Goal: Transaction & Acquisition: Obtain resource

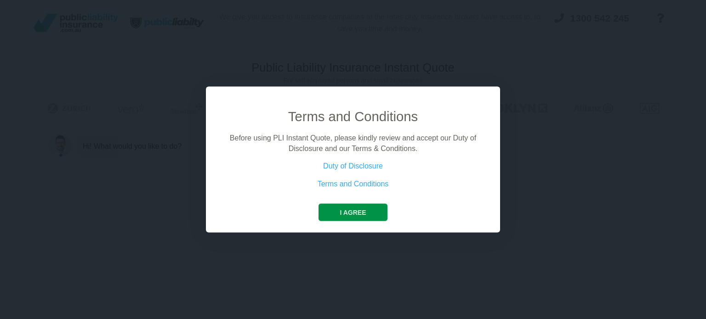
click at [335, 210] on button "I agree" at bounding box center [352, 212] width 68 height 17
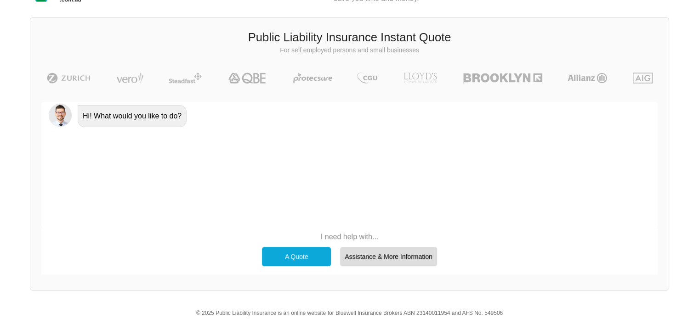
scroll to position [63, 0]
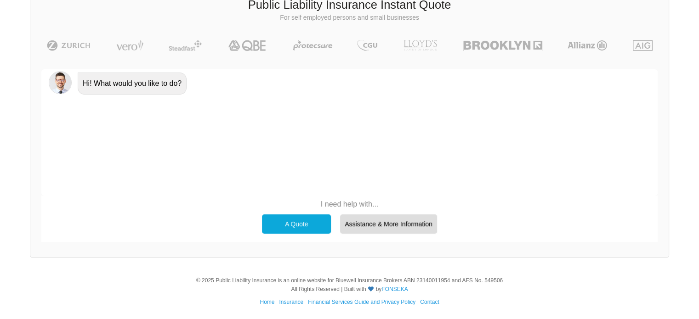
click at [285, 219] on div "A Quote" at bounding box center [296, 224] width 69 height 19
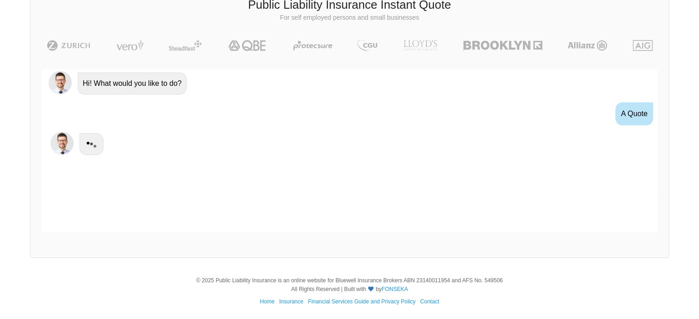
click at [285, 219] on div at bounding box center [349, 214] width 616 height 37
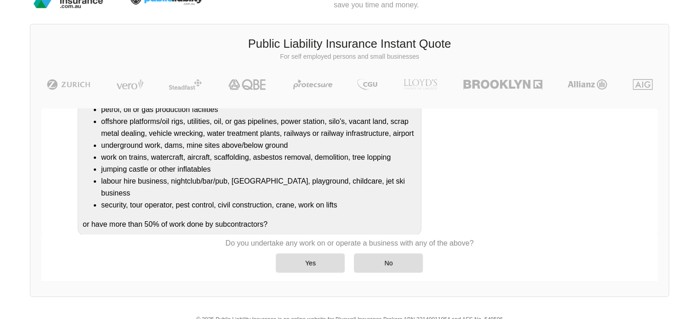
scroll to position [46, 0]
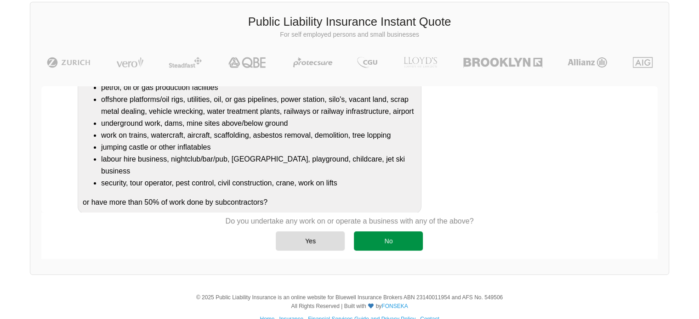
click at [411, 243] on div "No" at bounding box center [388, 241] width 69 height 19
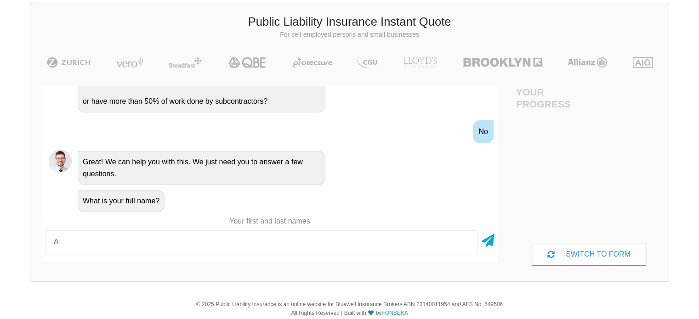
type input "[PERSON_NAME]"
drag, startPoint x: 497, startPoint y: 242, endPoint x: 492, endPoint y: 239, distance: 6.0
click at [494, 240] on div "[PERSON_NAME]" at bounding box center [269, 242] width 457 height 30
click at [487, 238] on icon at bounding box center [487, 239] width 13 height 17
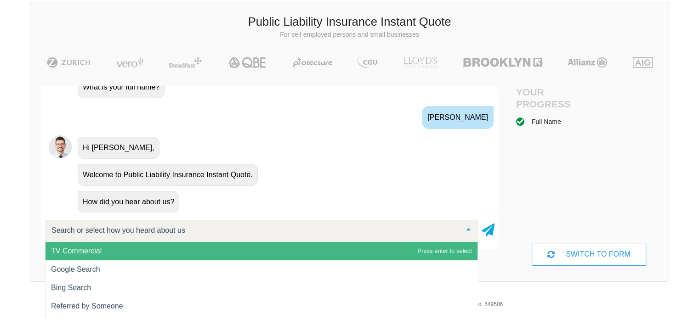
scroll to position [385, 0]
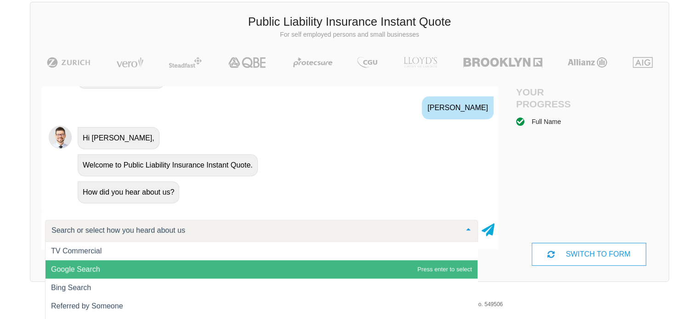
click at [98, 271] on span "Google Search" at bounding box center [75, 270] width 49 height 8
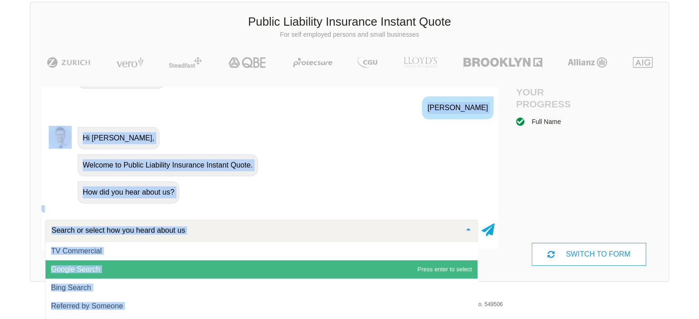
click at [98, 271] on div "Public Liability Insurance Instant Quote For self employed persons and small bu…" at bounding box center [349, 142] width 639 height 280
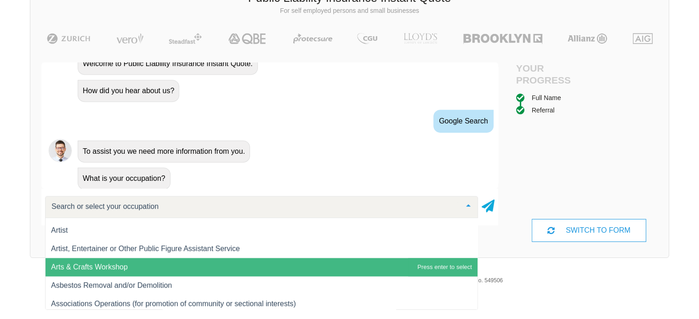
scroll to position [643, 0]
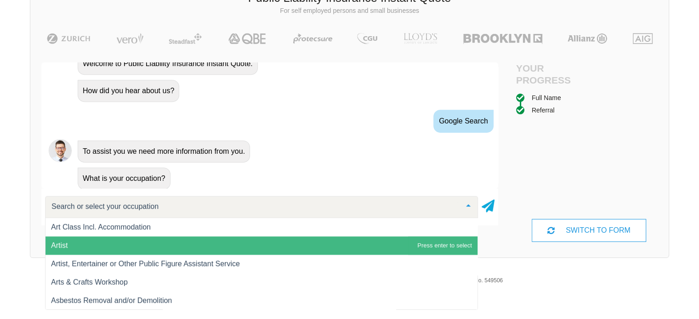
click at [145, 248] on span "Artist" at bounding box center [261, 246] width 432 height 18
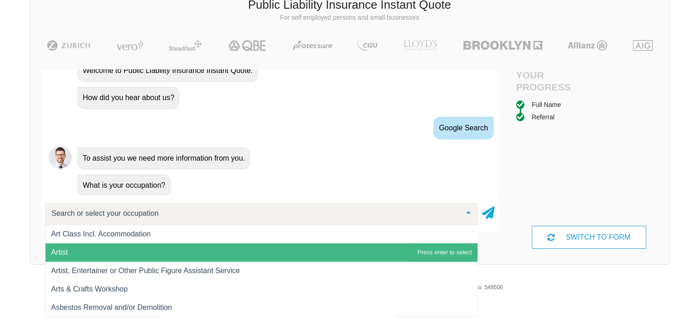
click at [145, 248] on div "Public Liability Insurance Instant Quote For self employed persons and small bu…" at bounding box center [349, 125] width 639 height 280
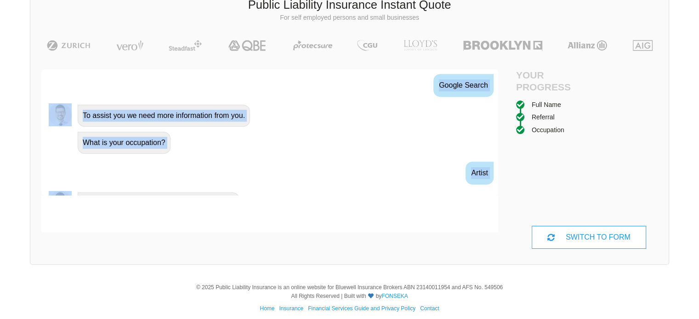
scroll to position [522, 0]
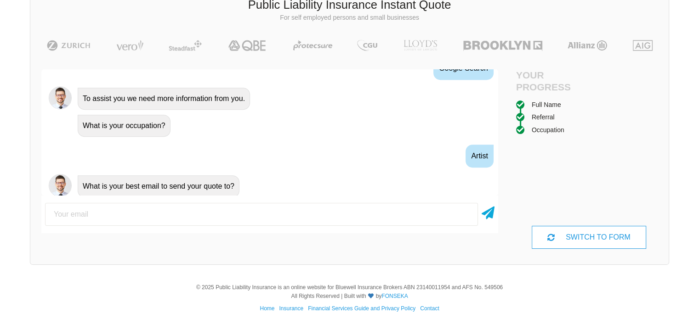
click at [117, 216] on input "email" at bounding box center [261, 214] width 433 height 23
type input "[EMAIL_ADDRESS][DOMAIN_NAME]"
click at [483, 211] on icon at bounding box center [487, 211] width 13 height 17
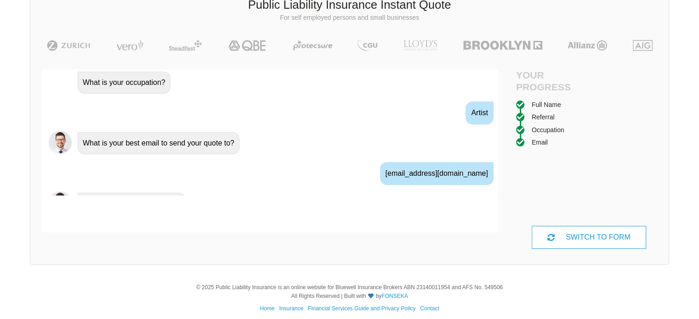
scroll to position [583, 0]
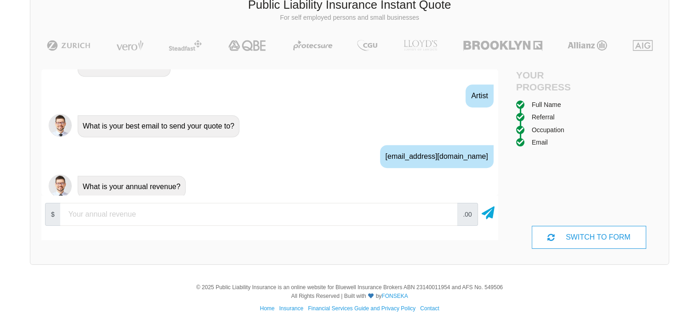
click at [144, 213] on input "number" at bounding box center [258, 214] width 397 height 23
click at [444, 211] on input "10000" at bounding box center [258, 214] width 397 height 23
click at [444, 211] on input "20000" at bounding box center [258, 214] width 397 height 23
click at [463, 213] on span ".00" at bounding box center [467, 214] width 21 height 23
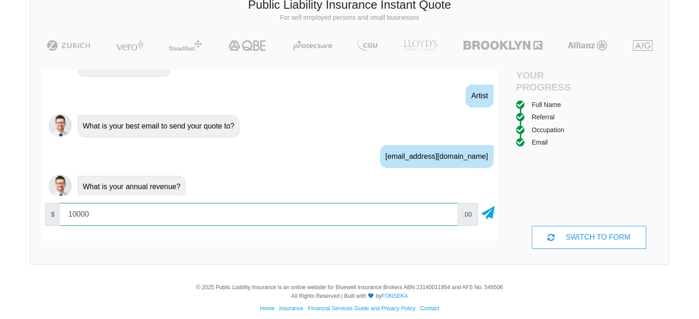
type input "10000"
click at [446, 216] on input "10000" at bounding box center [258, 214] width 397 height 23
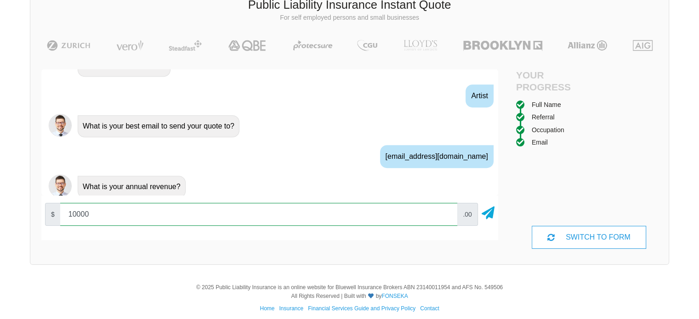
drag, startPoint x: 428, startPoint y: 220, endPoint x: 441, endPoint y: 220, distance: 12.9
click at [428, 220] on input "10000" at bounding box center [258, 214] width 397 height 23
click at [447, 218] on input "10000" at bounding box center [258, 214] width 397 height 23
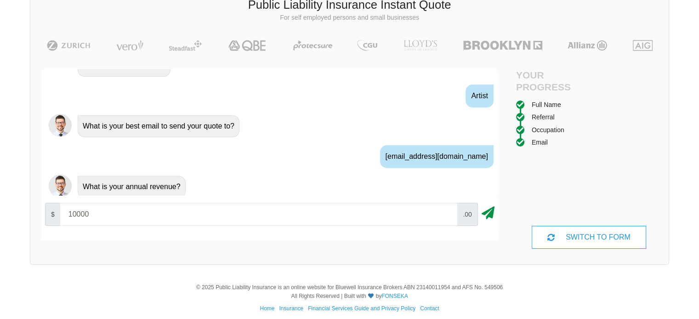
click at [494, 215] on icon at bounding box center [487, 211] width 13 height 17
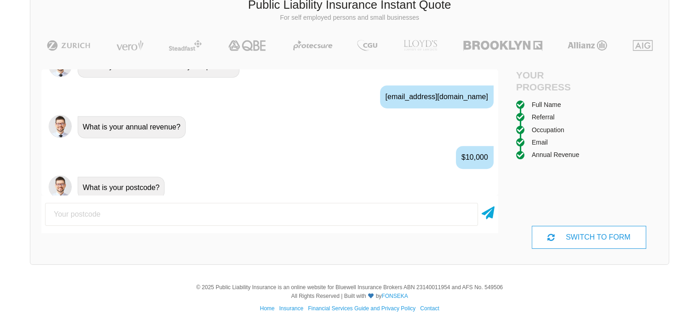
scroll to position [643, 0]
click at [235, 211] on input "number" at bounding box center [261, 214] width 433 height 23
type input "4216"
click at [481, 213] on icon at bounding box center [487, 211] width 13 height 17
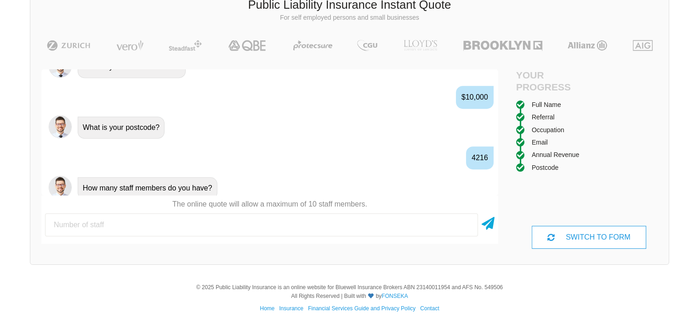
scroll to position [703, 0]
type input "0"
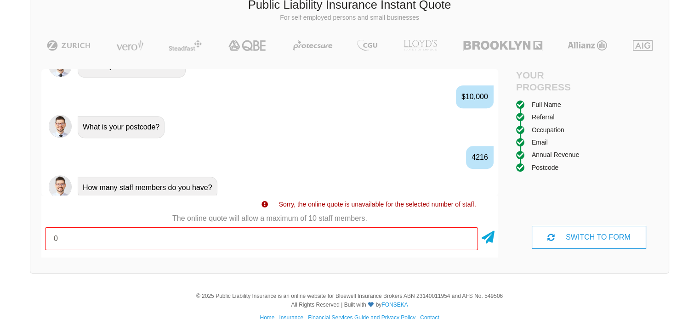
click at [214, 244] on input "0" at bounding box center [261, 238] width 433 height 23
click at [167, 244] on input "0" at bounding box center [261, 238] width 433 height 23
click at [74, 241] on input "0" at bounding box center [261, 238] width 433 height 23
drag, startPoint x: 59, startPoint y: 243, endPoint x: 51, endPoint y: 245, distance: 8.9
click at [59, 243] on input "0" at bounding box center [261, 238] width 433 height 23
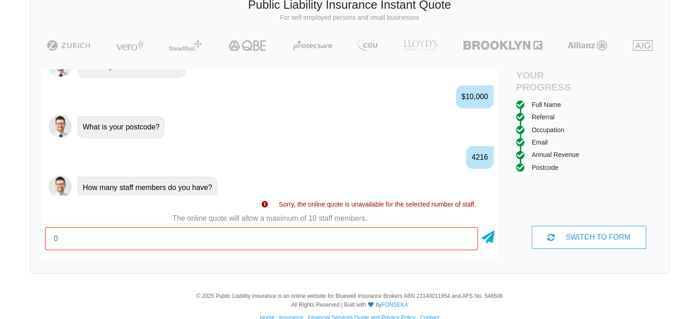
click at [50, 245] on input "0" at bounding box center [261, 238] width 433 height 23
click at [58, 245] on input "0" at bounding box center [261, 238] width 433 height 23
click at [58, 244] on input "0" at bounding box center [261, 238] width 433 height 23
type input "1"
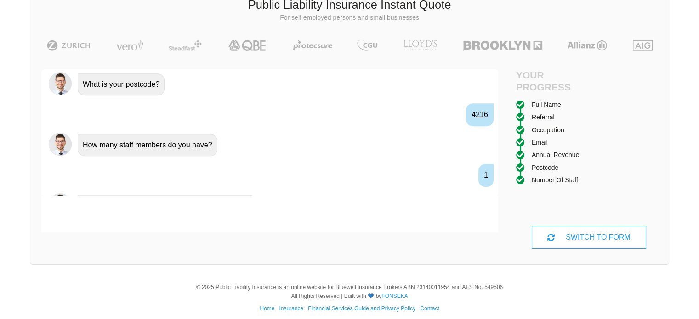
scroll to position [763, 0]
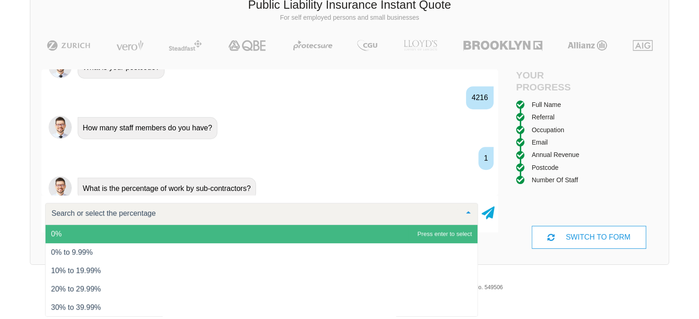
click at [97, 232] on span "0%" at bounding box center [261, 234] width 432 height 18
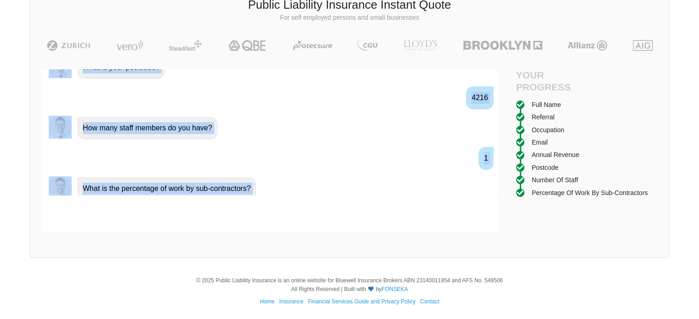
click at [97, 232] on div at bounding box center [269, 214] width 457 height 37
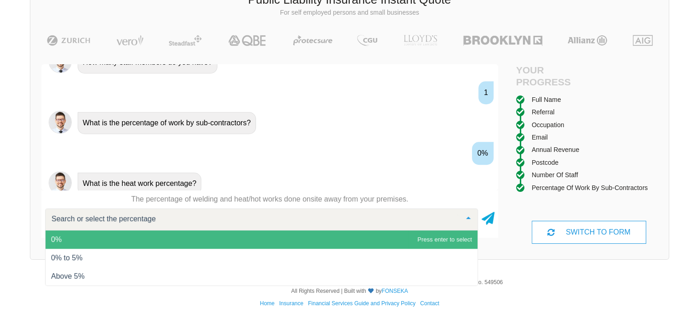
scroll to position [70, 0]
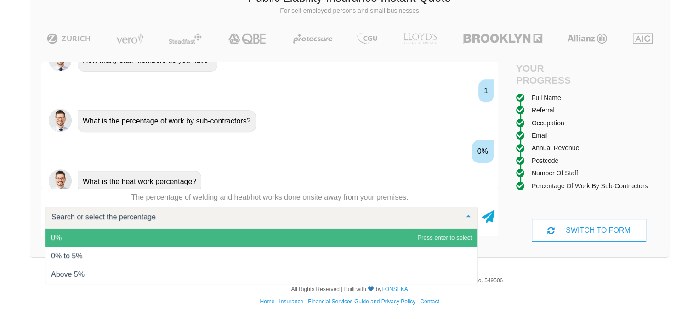
click at [102, 231] on span "0%" at bounding box center [261, 238] width 432 height 18
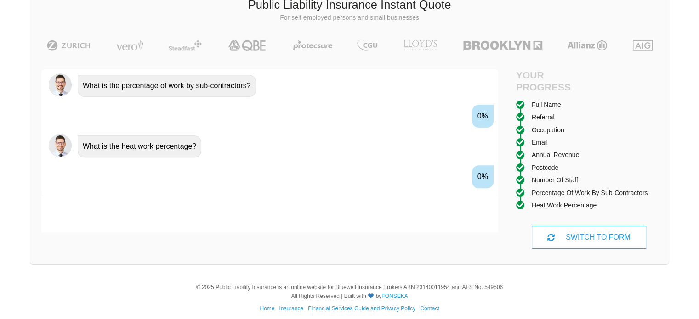
scroll to position [883, 0]
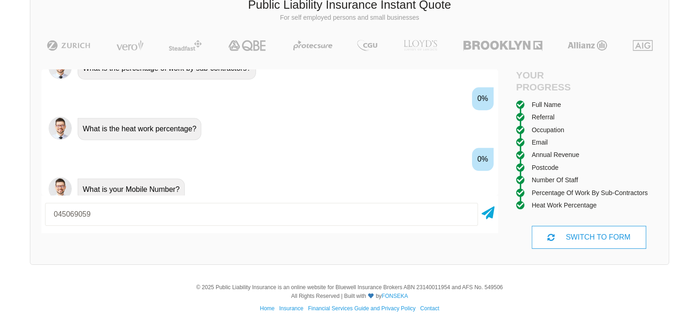
type input "0450690591"
click at [492, 213] on icon at bounding box center [487, 211] width 13 height 17
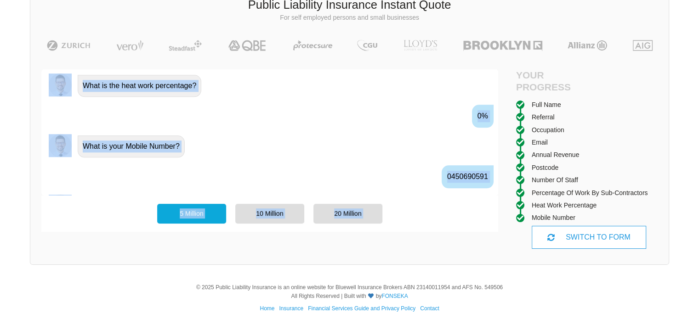
scroll to position [943, 0]
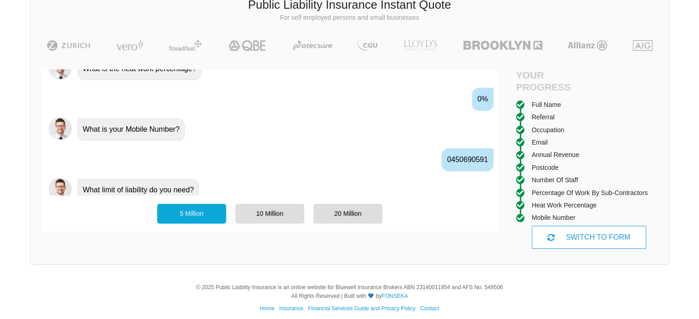
click at [190, 222] on div "5 Million" at bounding box center [191, 213] width 69 height 19
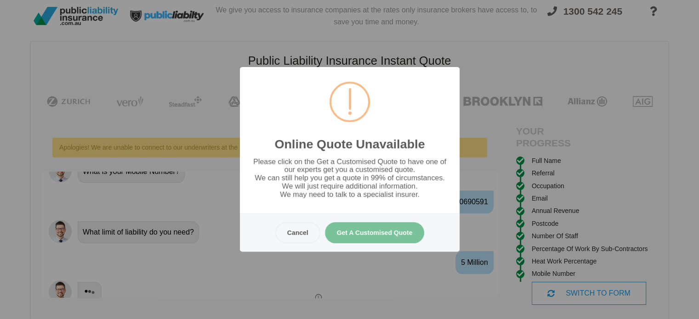
scroll to position [0, 0]
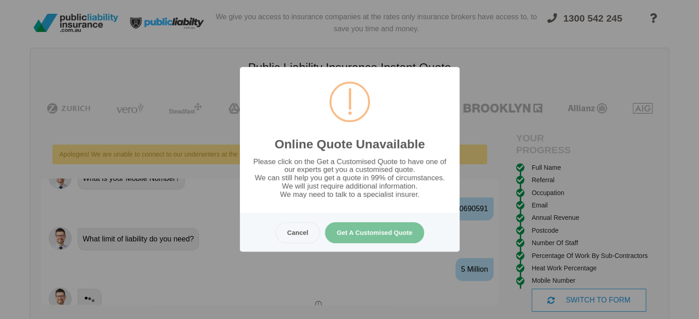
click at [379, 294] on div "Online Quote Unavailable Please click on the Get a Customised Quote to have one…" at bounding box center [349, 159] width 699 height 319
